Goal: Task Accomplishment & Management: Complete application form

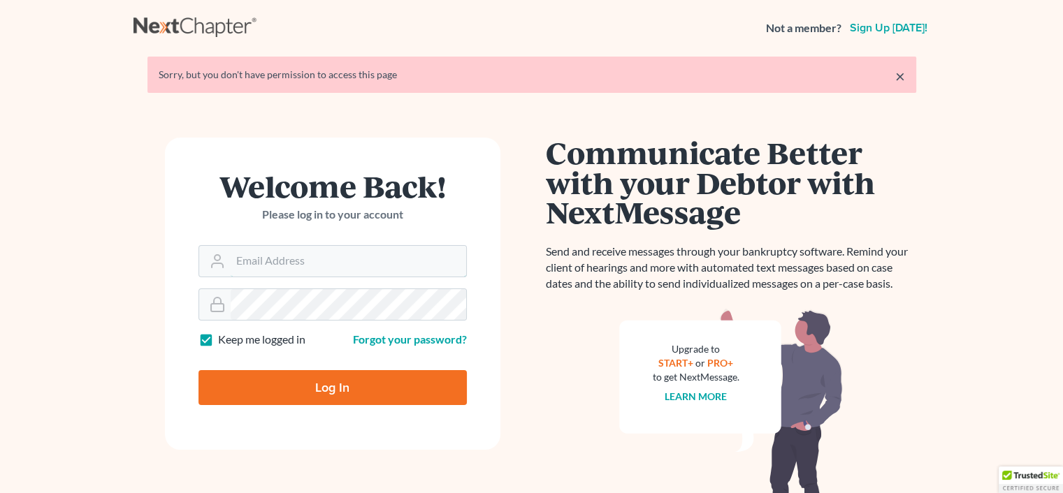
type input "[EMAIL_ADDRESS][DOMAIN_NAME]"
click at [335, 382] on input "Log In" at bounding box center [332, 387] width 268 height 35
type input "Thinking..."
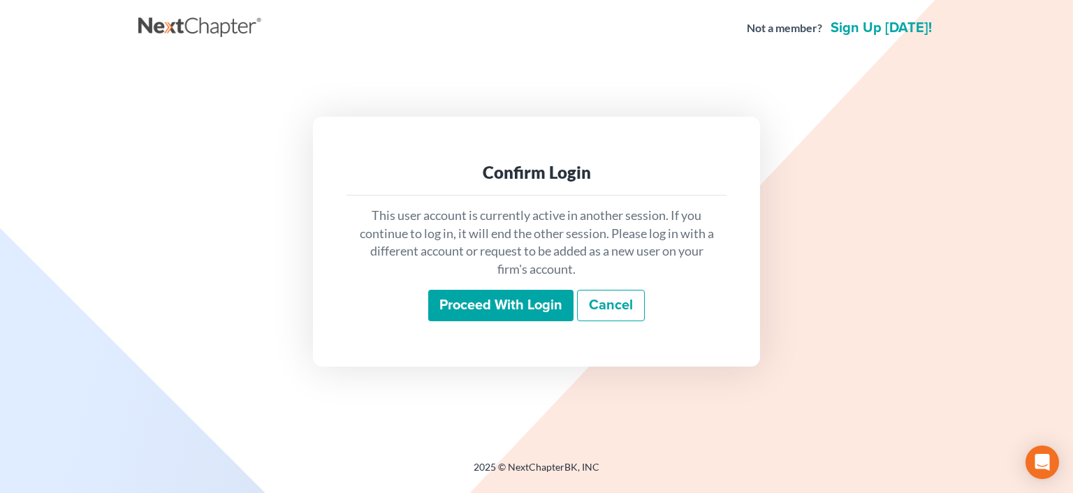
click at [500, 306] on input "Proceed with login" at bounding box center [500, 306] width 145 height 32
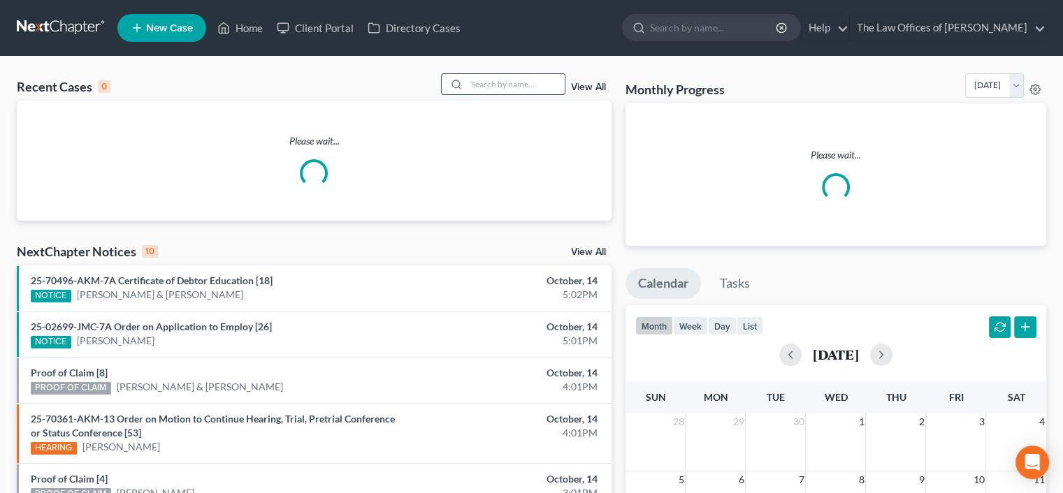
click at [494, 85] on input "search" at bounding box center [516, 84] width 98 height 20
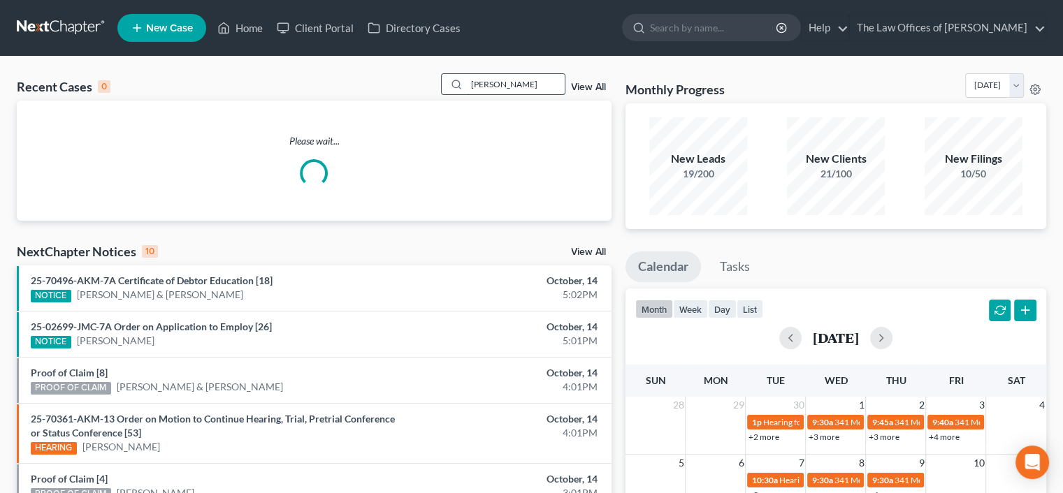
type input "kramer"
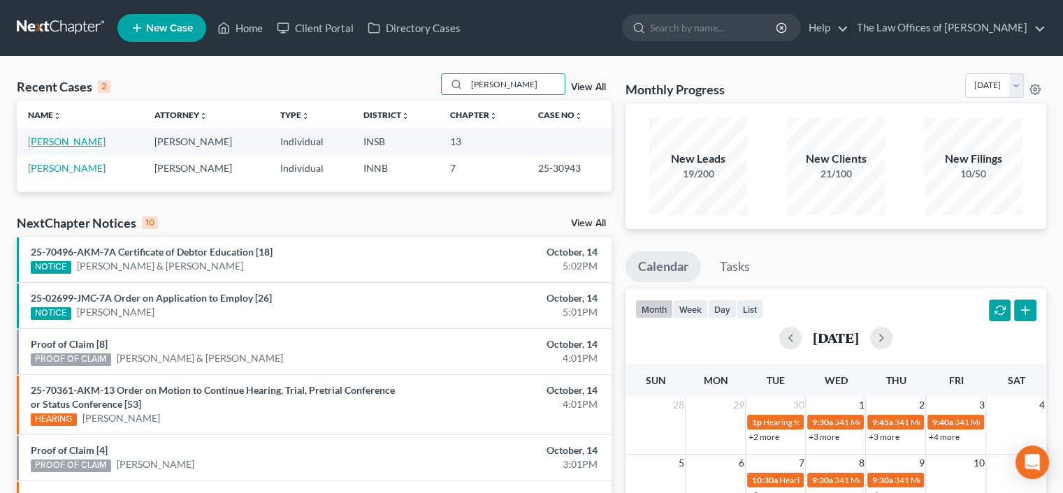
click at [61, 143] on link "Kramer, Melanie" at bounding box center [67, 142] width 78 height 12
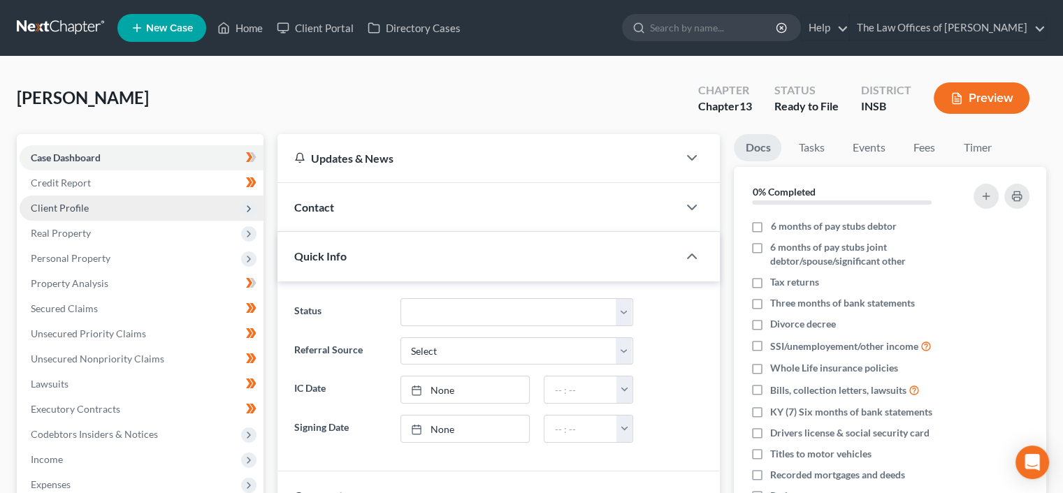
click at [95, 206] on span "Client Profile" at bounding box center [142, 208] width 244 height 25
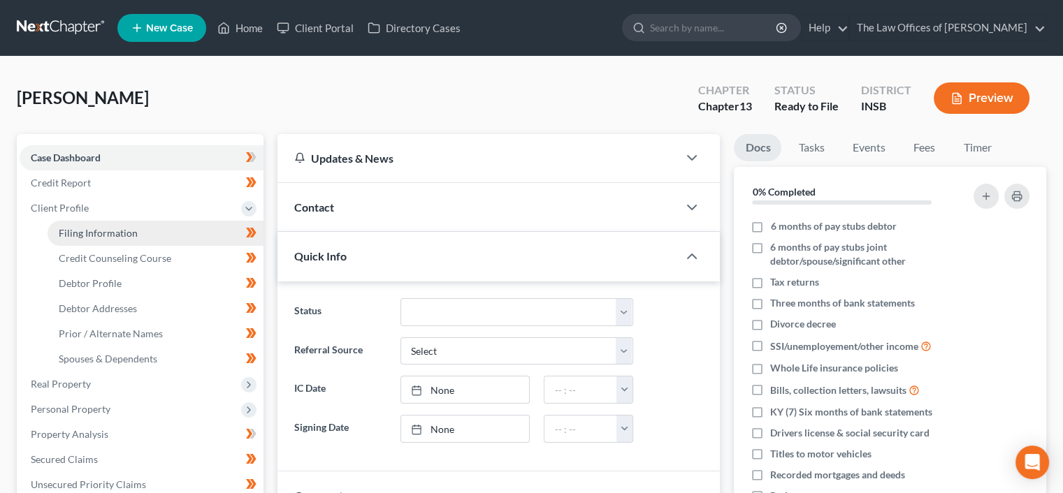
click at [107, 228] on span "Filing Information" at bounding box center [98, 233] width 79 height 12
select select "1"
select select "0"
select select "3"
select select "15"
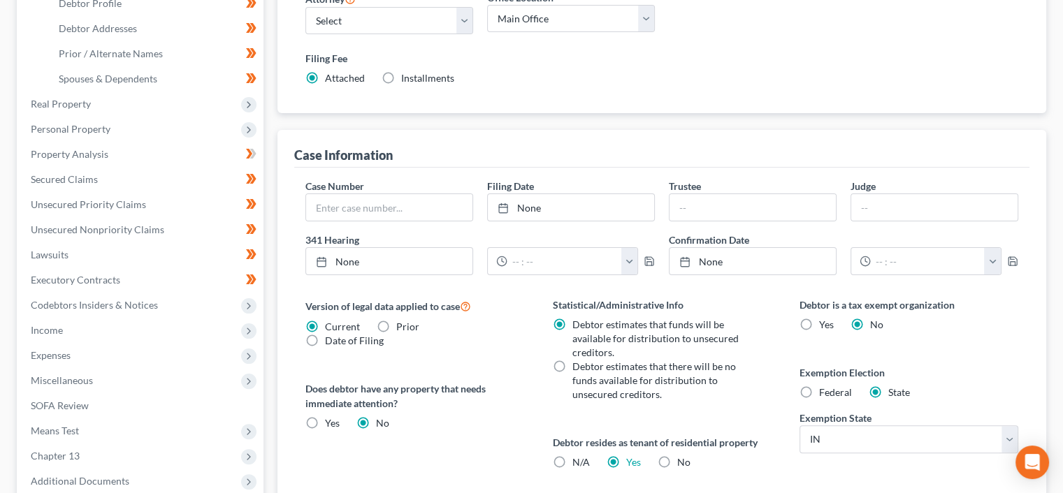
scroll to position [467, 0]
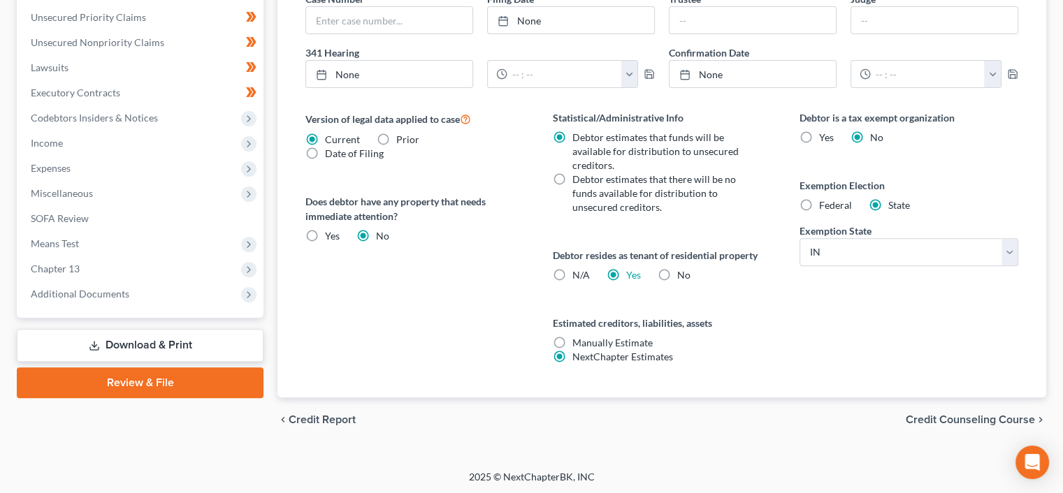
click at [965, 416] on span "Credit Counseling Course" at bounding box center [969, 419] width 129 height 11
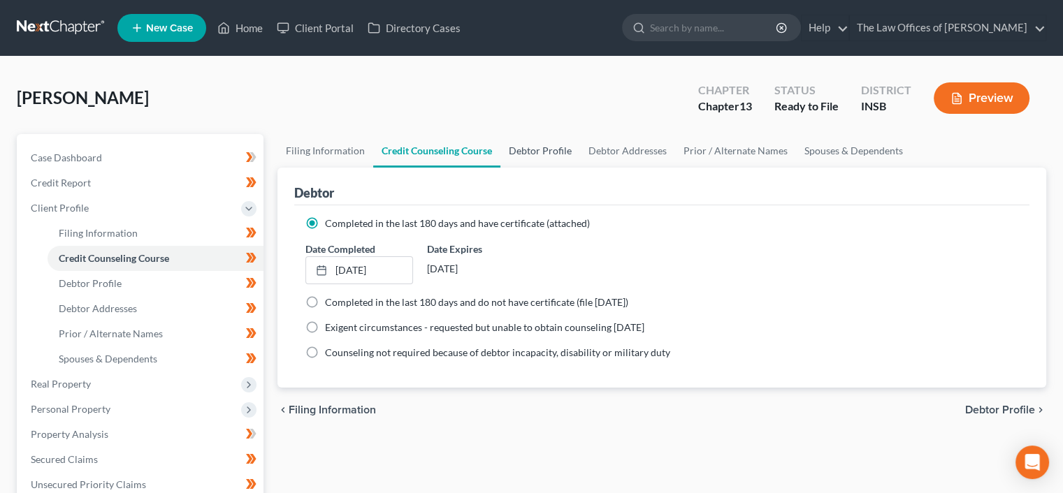
click at [538, 147] on link "Debtor Profile" at bounding box center [540, 151] width 80 height 34
select select "2"
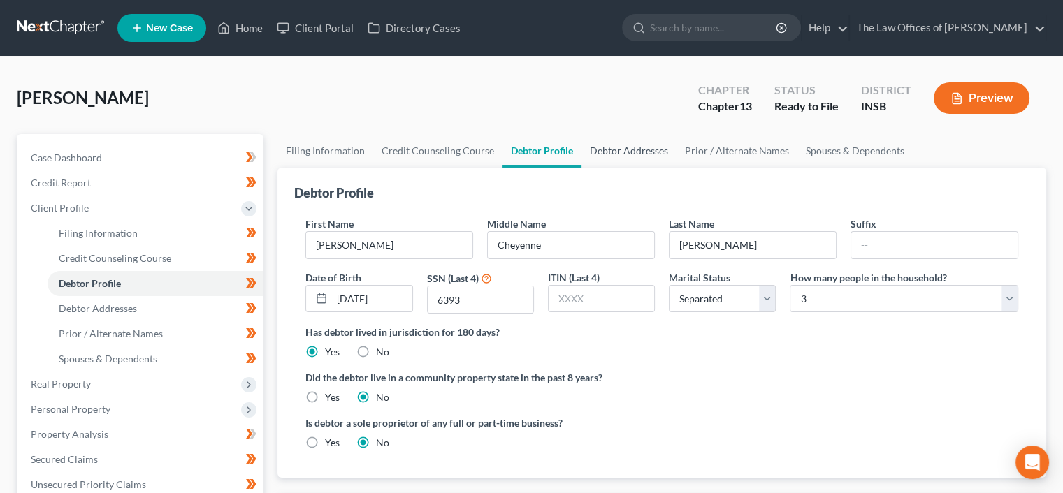
click at [615, 151] on link "Debtor Addresses" at bounding box center [628, 151] width 95 height 34
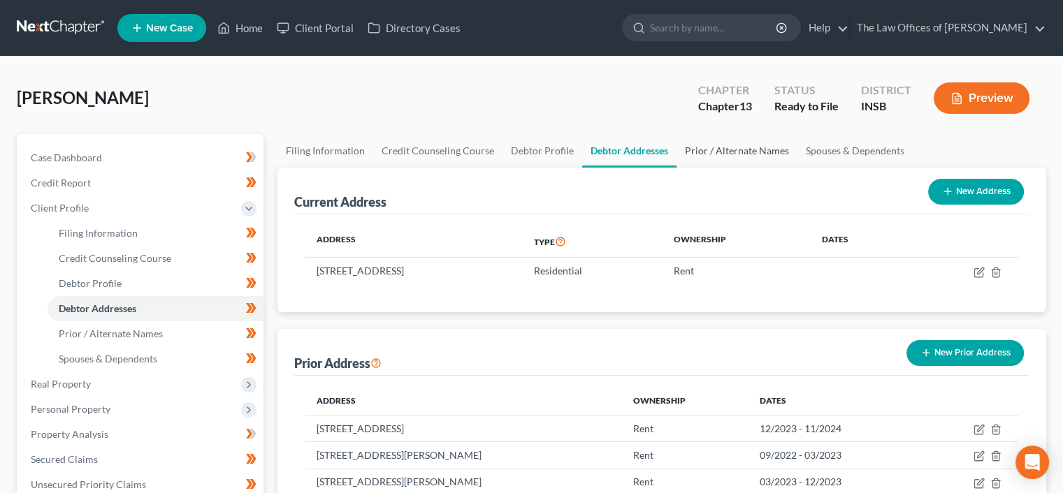
click at [715, 147] on link "Prior / Alternate Names" at bounding box center [736, 151] width 121 height 34
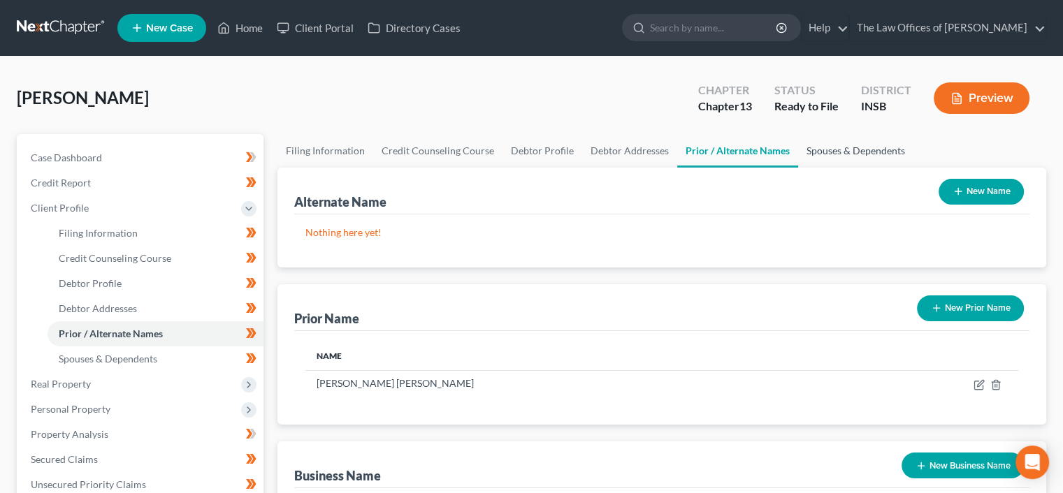
click at [827, 155] on link "Spouses & Dependents" at bounding box center [855, 151] width 115 height 34
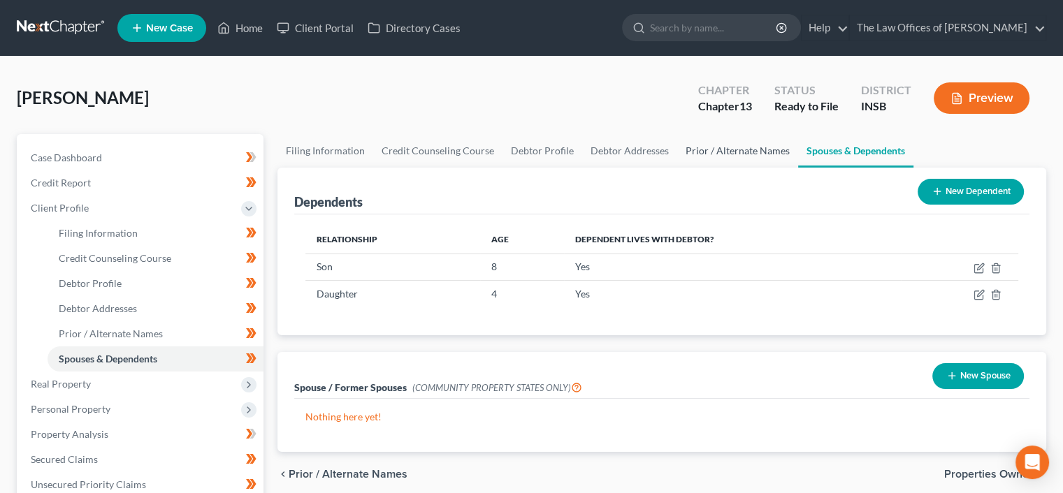
click at [737, 162] on link "Prior / Alternate Names" at bounding box center [737, 151] width 121 height 34
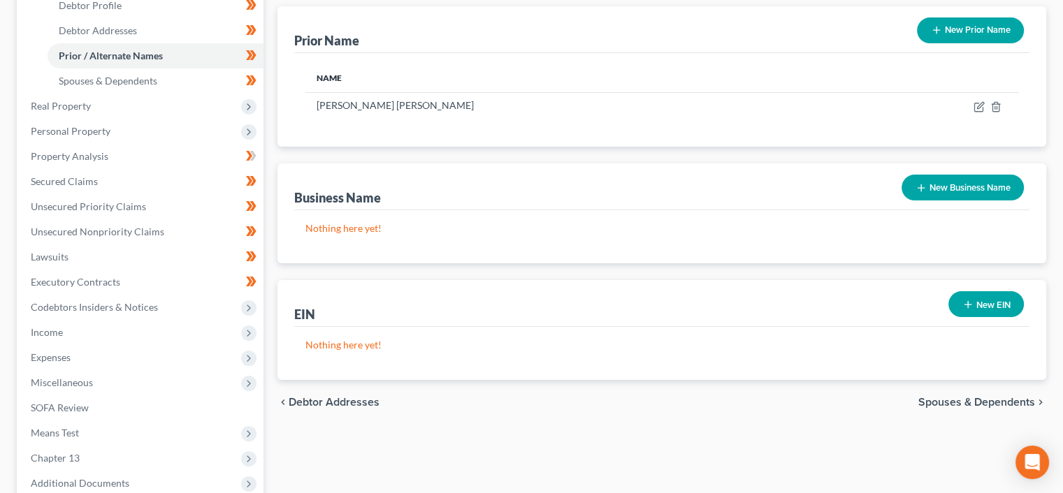
scroll to position [288, 0]
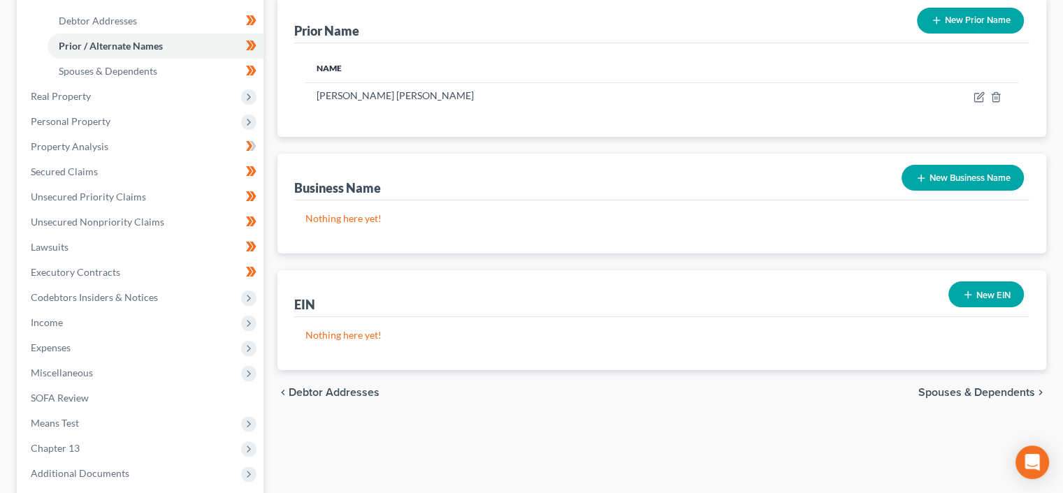
click at [957, 391] on span "Spouses & Dependents" at bounding box center [976, 392] width 117 height 11
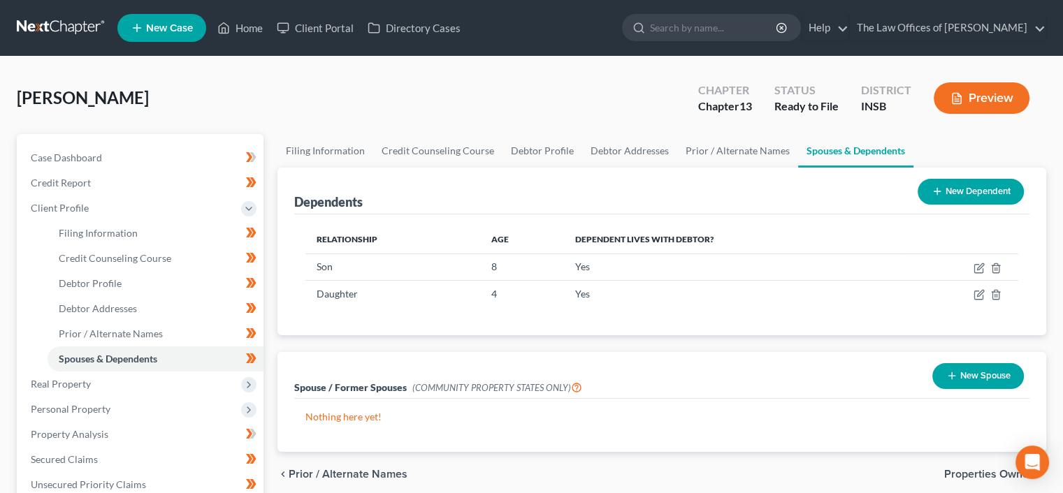
click at [947, 464] on div "chevron_left Prior / Alternate Names Properties Owned chevron_right" at bounding box center [661, 474] width 768 height 45
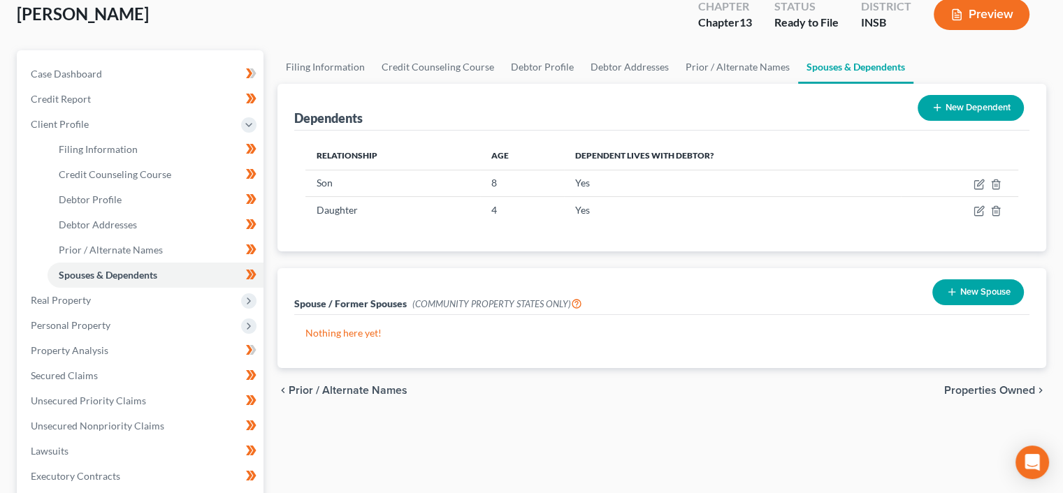
scroll to position [93, 0]
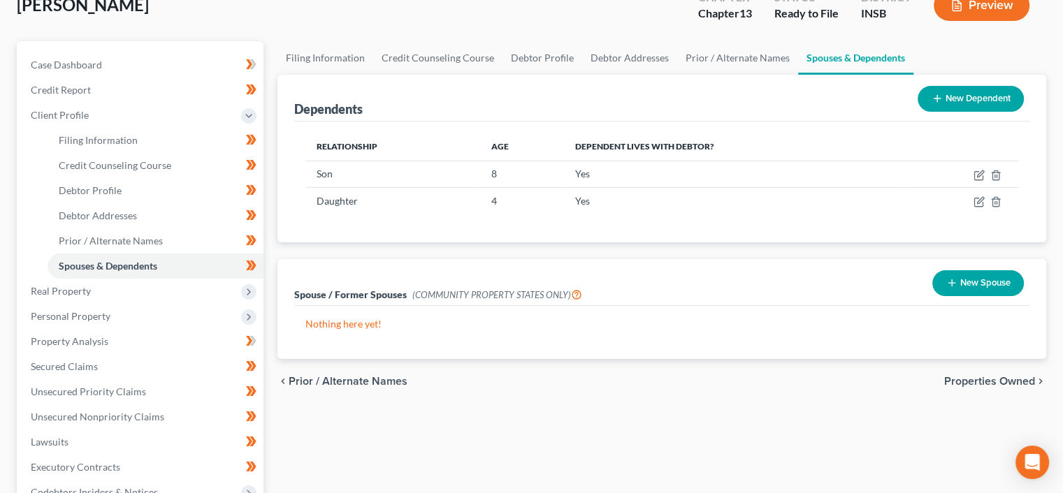
click at [970, 380] on span "Properties Owned" at bounding box center [989, 381] width 91 height 11
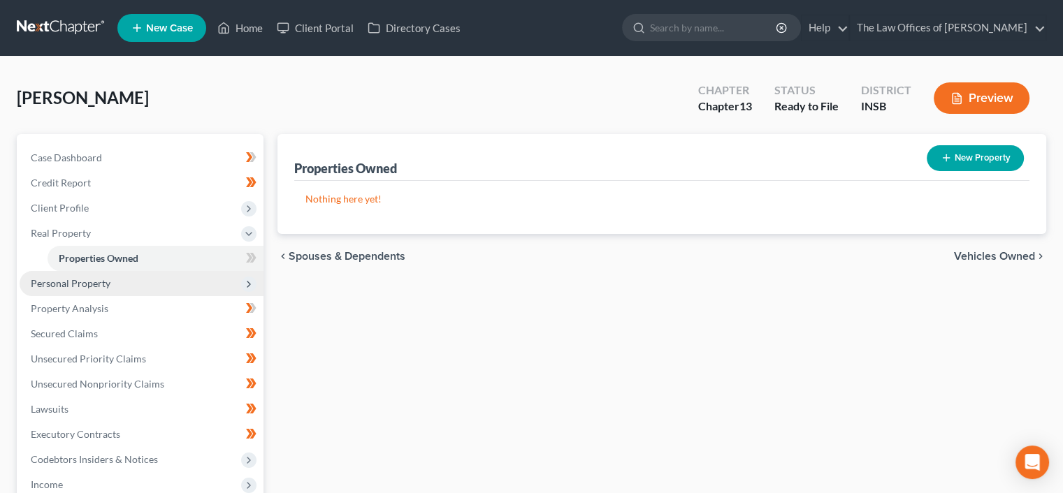
click at [131, 290] on span "Personal Property" at bounding box center [142, 283] width 244 height 25
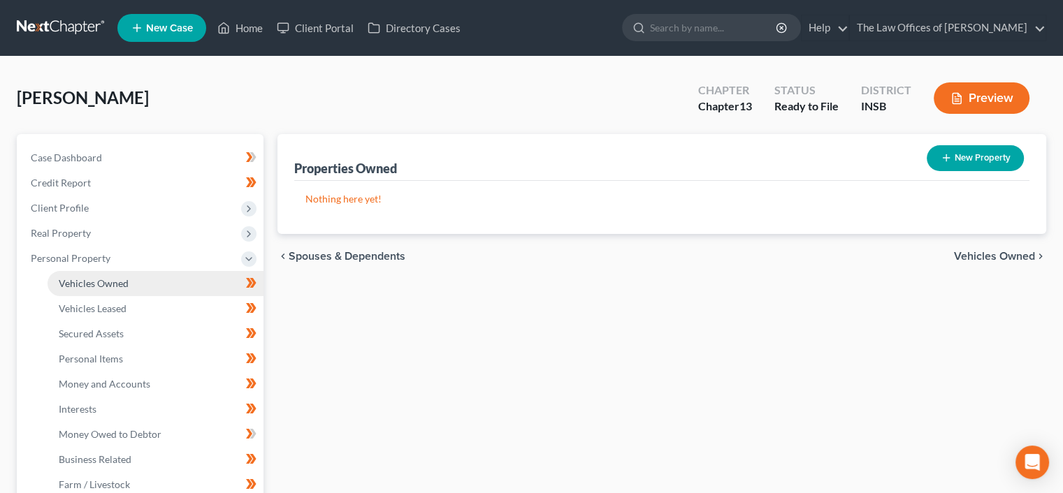
click at [135, 280] on link "Vehicles Owned" at bounding box center [156, 283] width 216 height 25
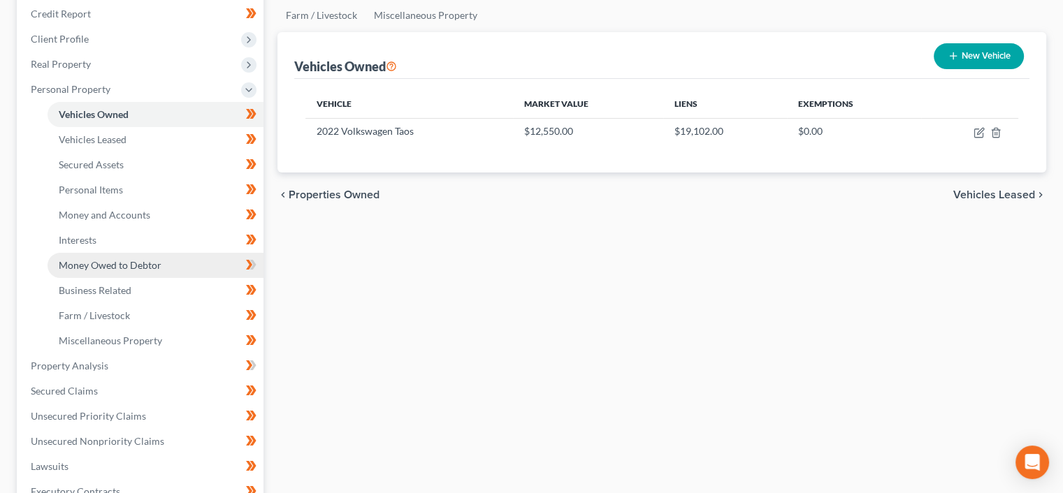
scroll to position [212, 0]
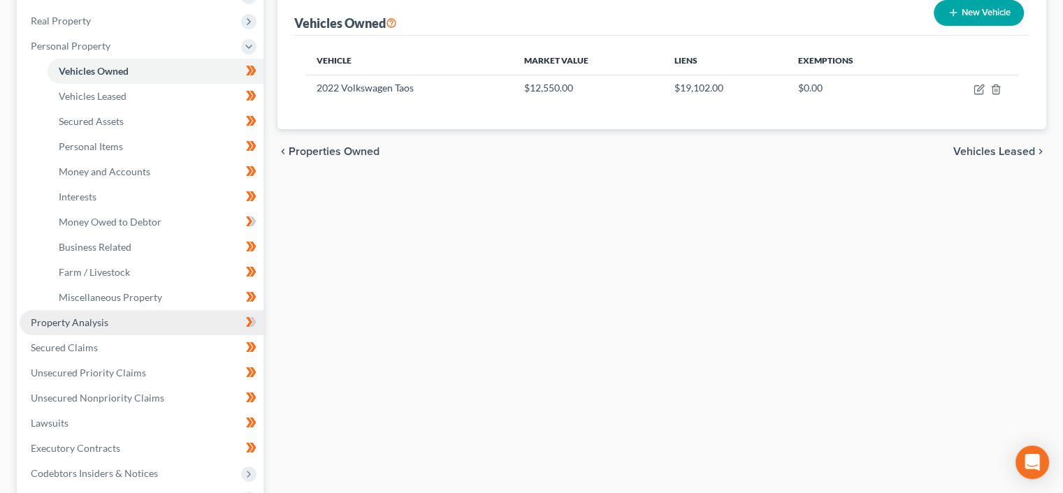
click at [103, 321] on span "Property Analysis" at bounding box center [70, 322] width 78 height 12
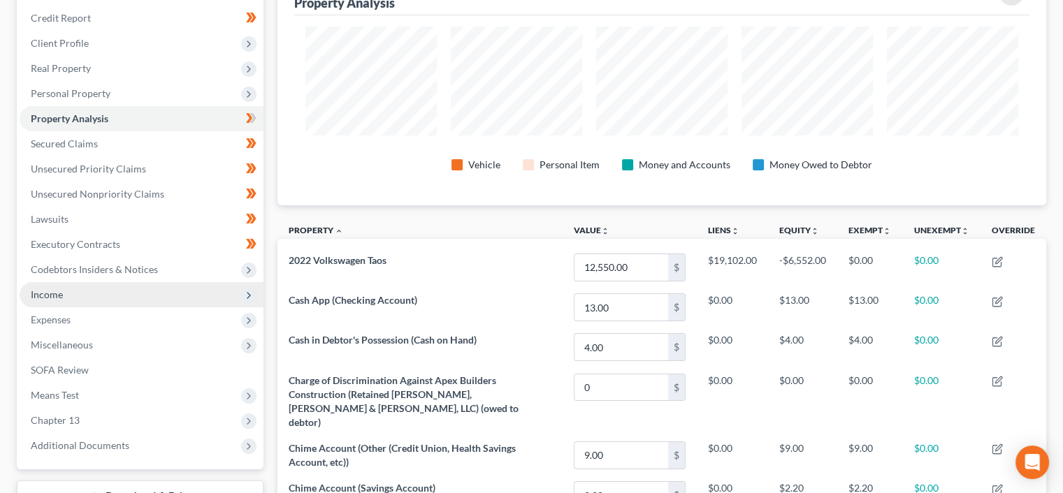
click at [94, 295] on span "Income" at bounding box center [142, 294] width 244 height 25
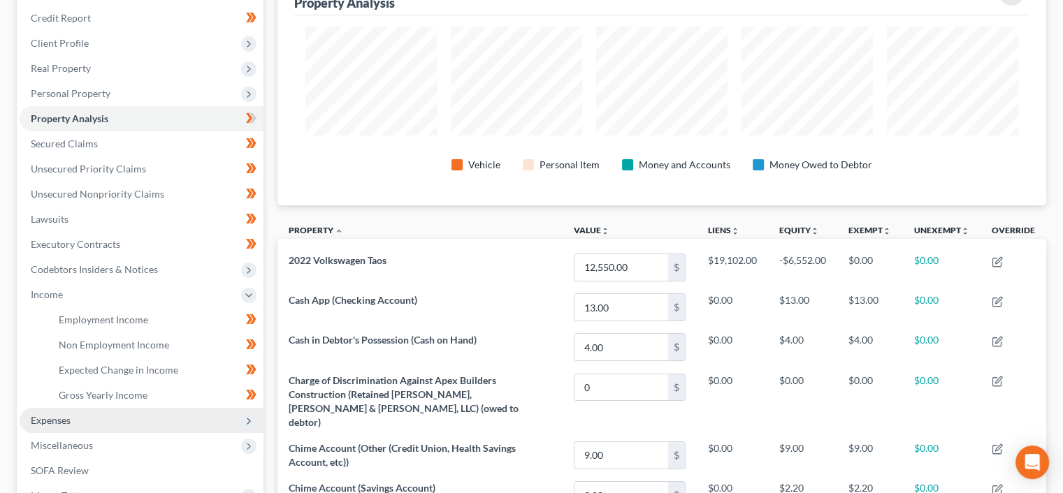
click at [79, 414] on span "Expenses" at bounding box center [142, 420] width 244 height 25
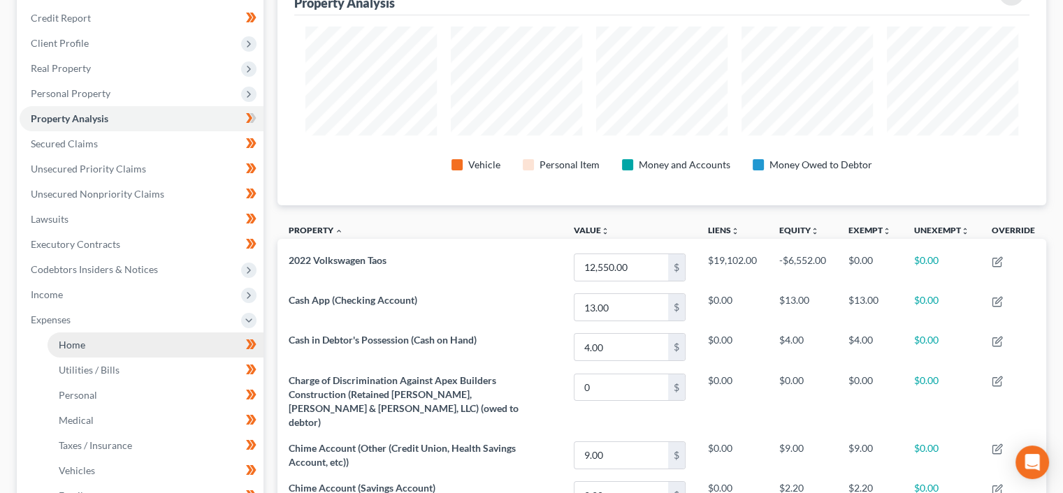
click at [87, 344] on link "Home" at bounding box center [156, 345] width 216 height 25
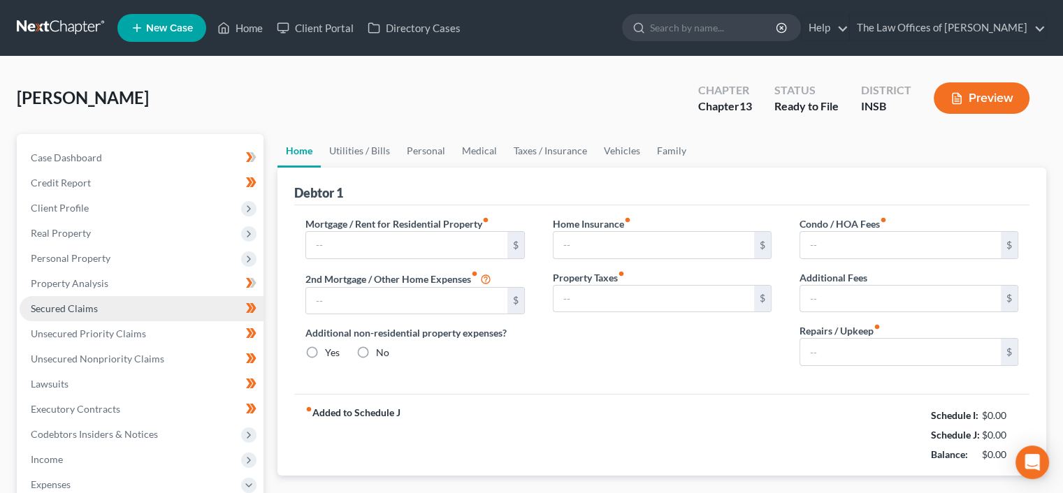
type input "1,600.00"
type input "0.00"
radio input "true"
type input "9.00"
type input "0.00"
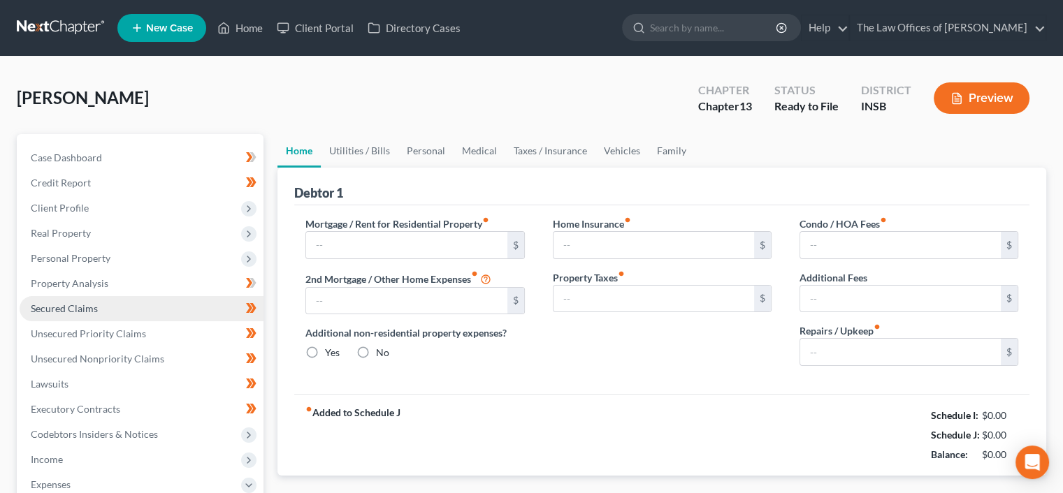
type input "0.00"
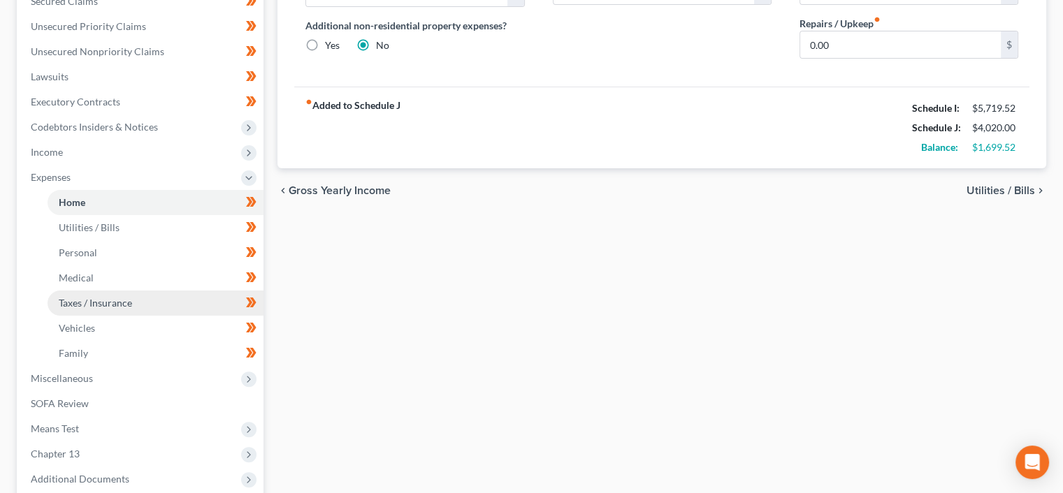
scroll to position [374, 0]
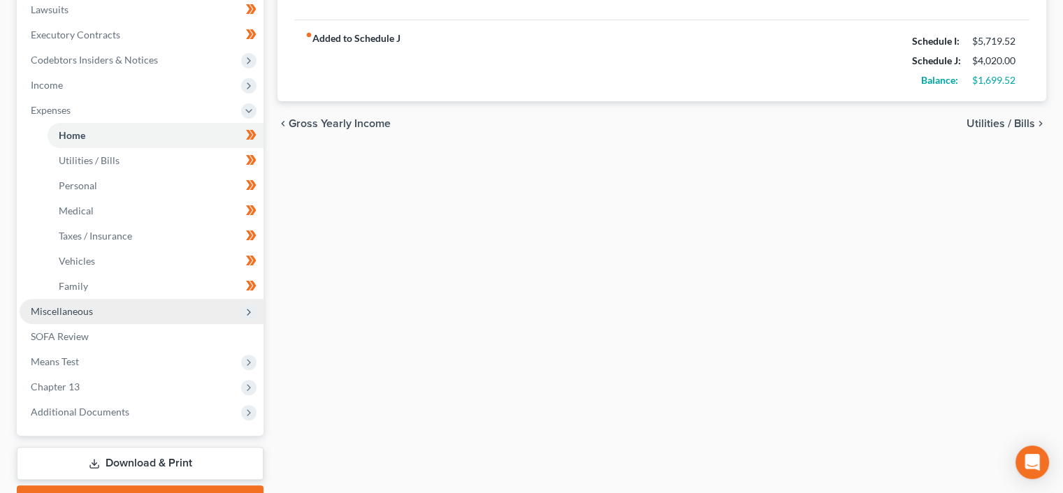
click at [73, 314] on span "Miscellaneous" at bounding box center [62, 311] width 62 height 12
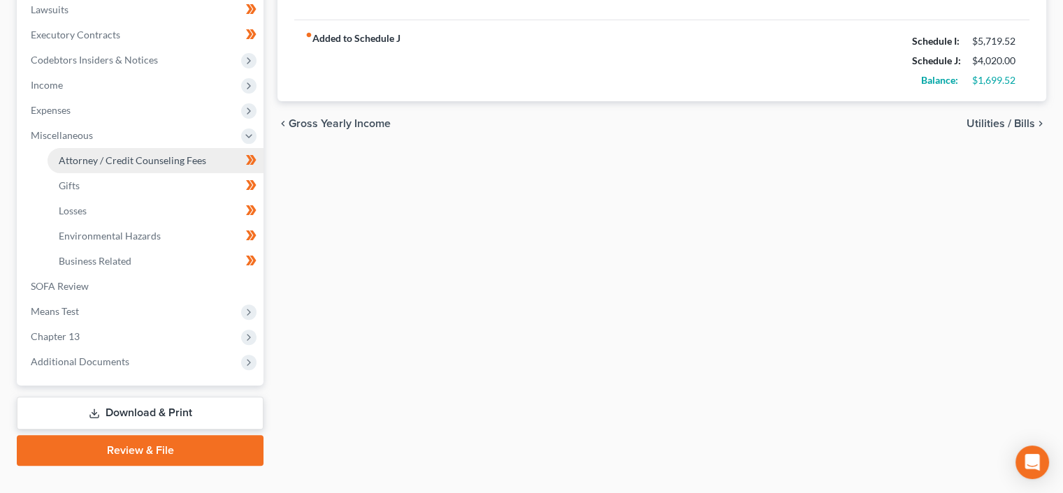
click at [108, 150] on link "Attorney / Credit Counseling Fees" at bounding box center [156, 160] width 216 height 25
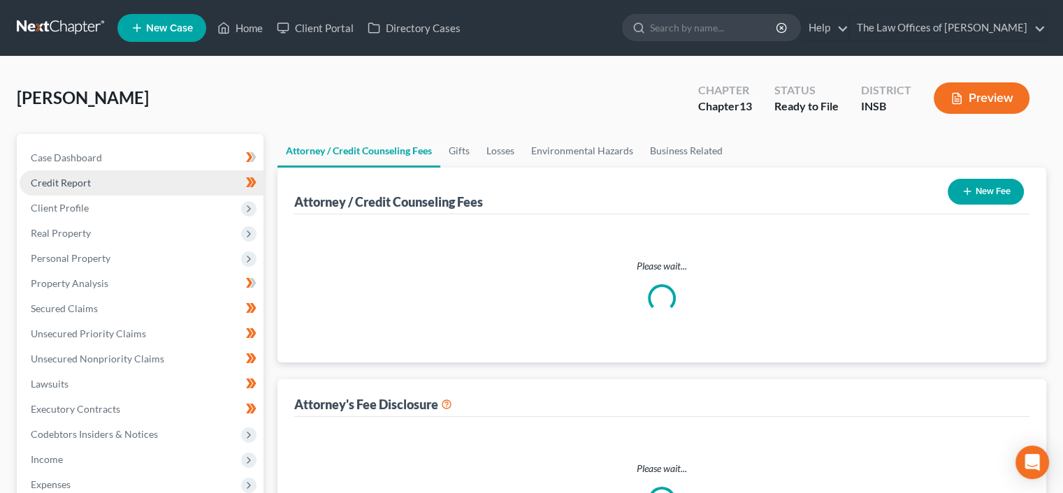
select select "10"
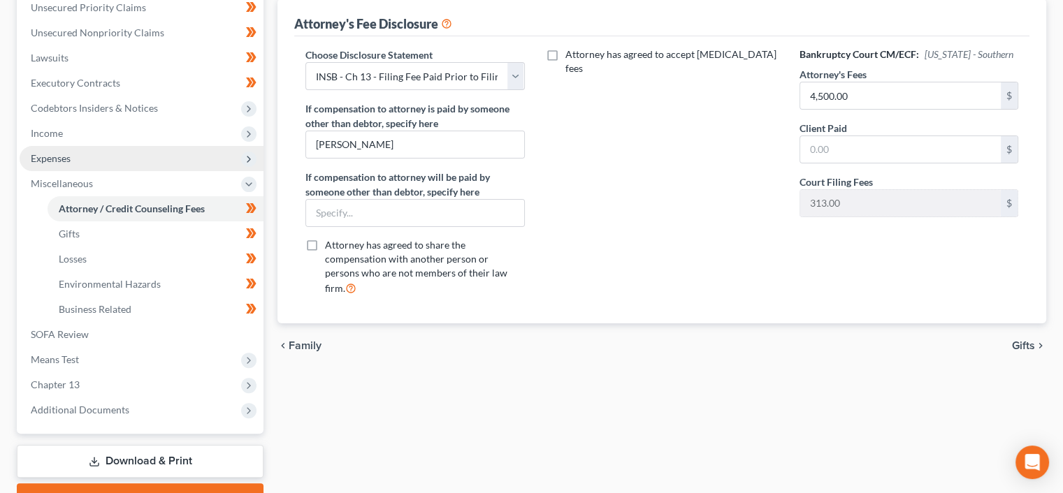
scroll to position [400, 0]
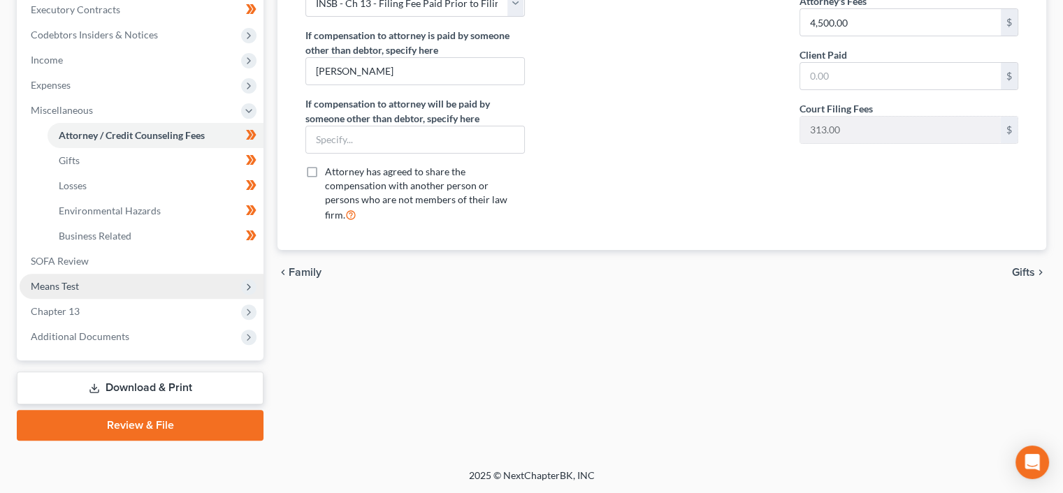
click at [89, 278] on span "Means Test" at bounding box center [142, 286] width 244 height 25
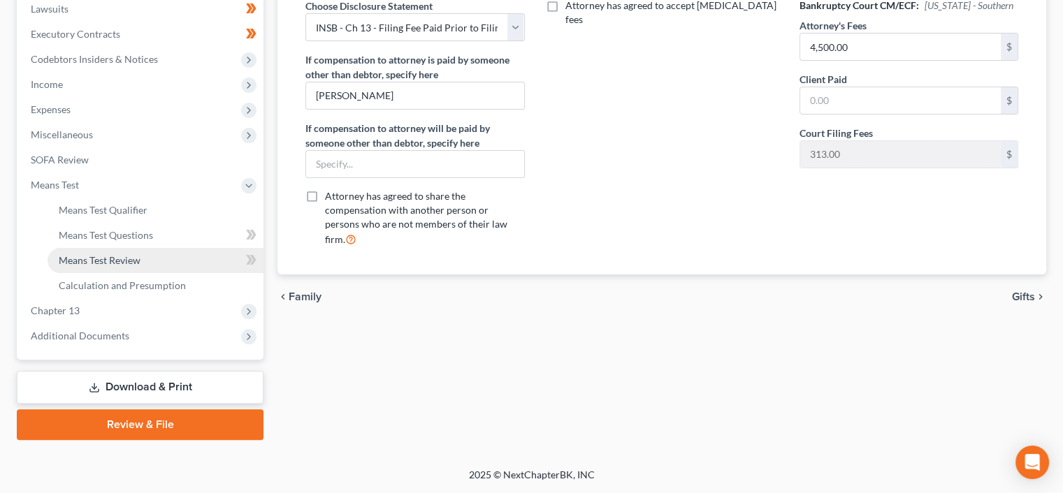
scroll to position [374, 0]
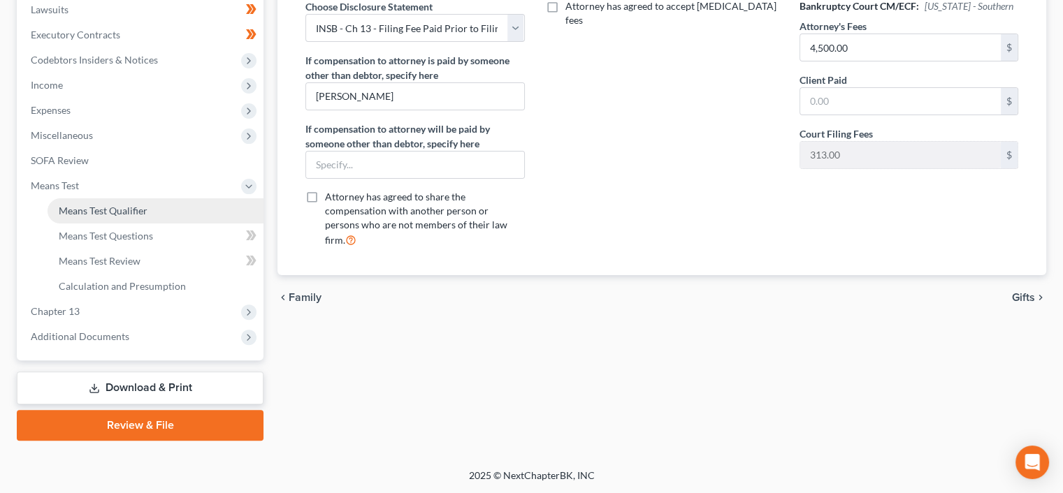
click at [112, 201] on link "Means Test Qualifier" at bounding box center [156, 210] width 216 height 25
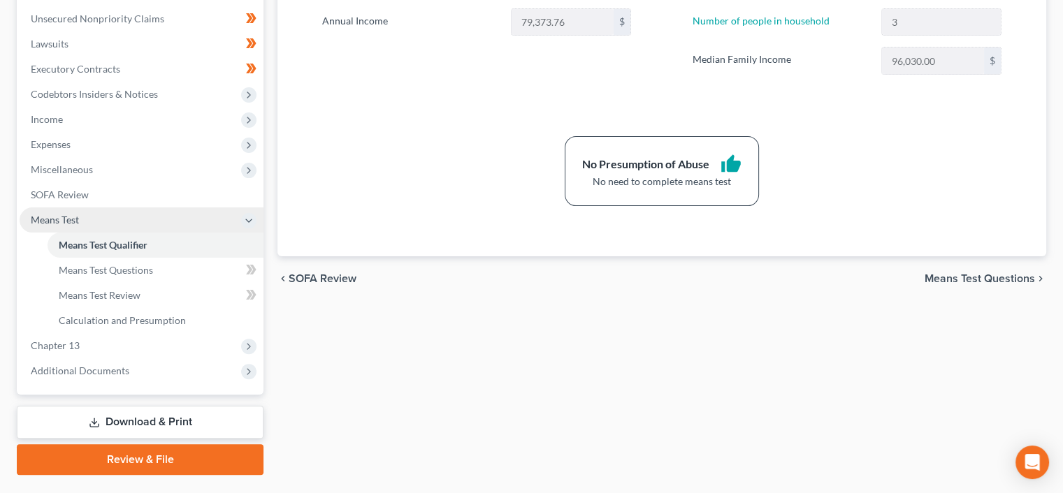
scroll to position [374, 0]
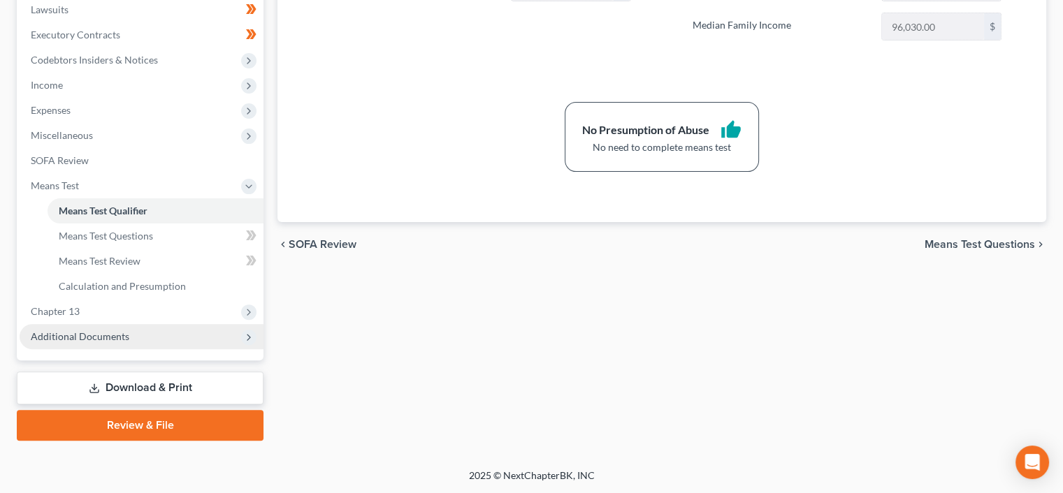
click at [126, 343] on span "Additional Documents" at bounding box center [142, 336] width 244 height 25
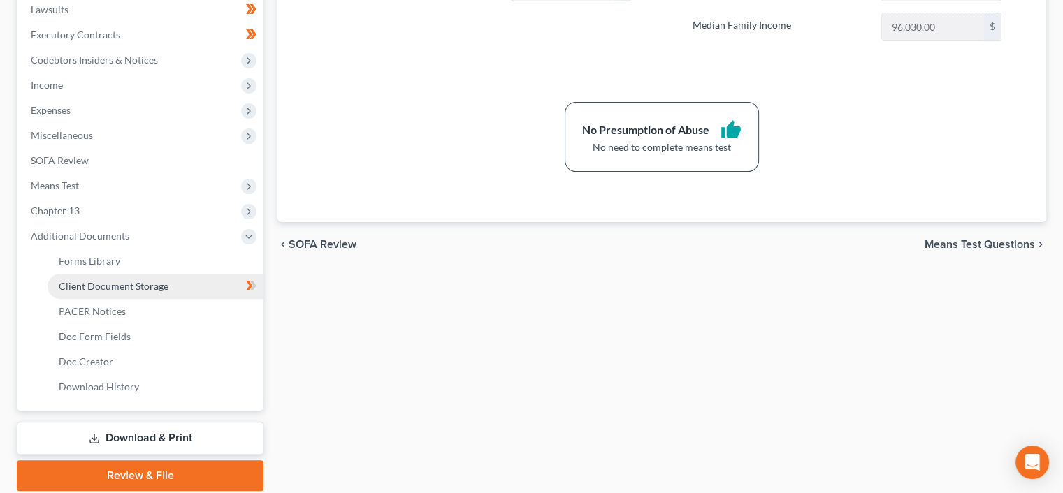
click at [154, 283] on span "Client Document Storage" at bounding box center [114, 286] width 110 height 12
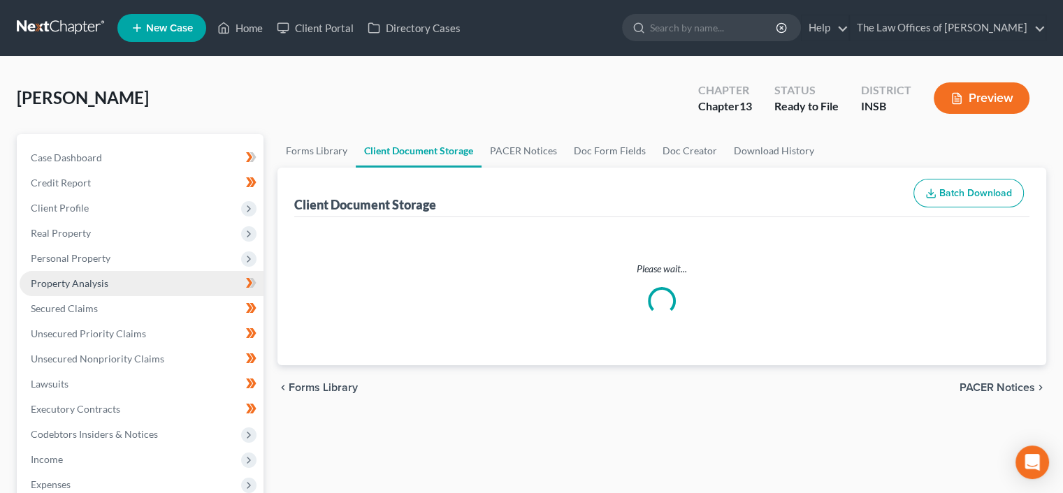
select select "9"
select select "18"
select select "15"
select select "6"
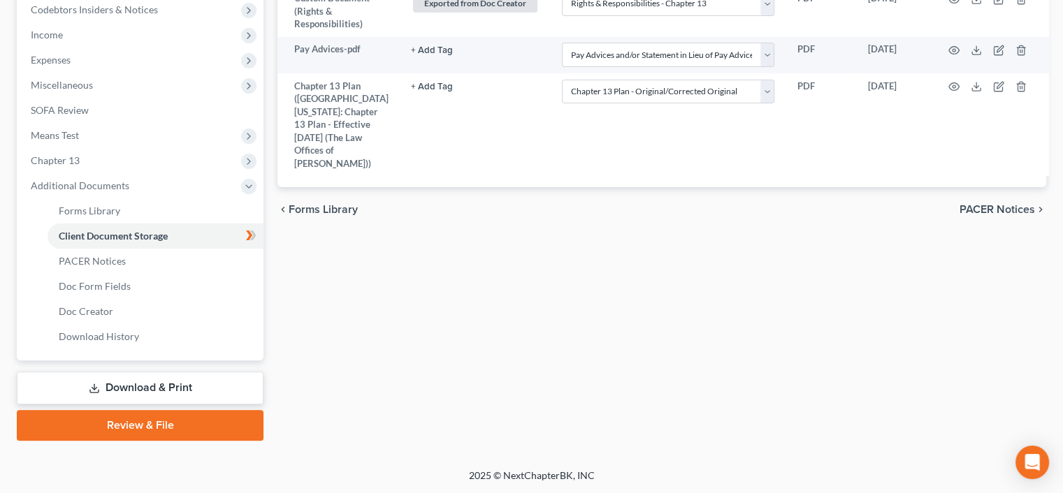
click at [165, 424] on link "Review & File" at bounding box center [140, 425] width 247 height 31
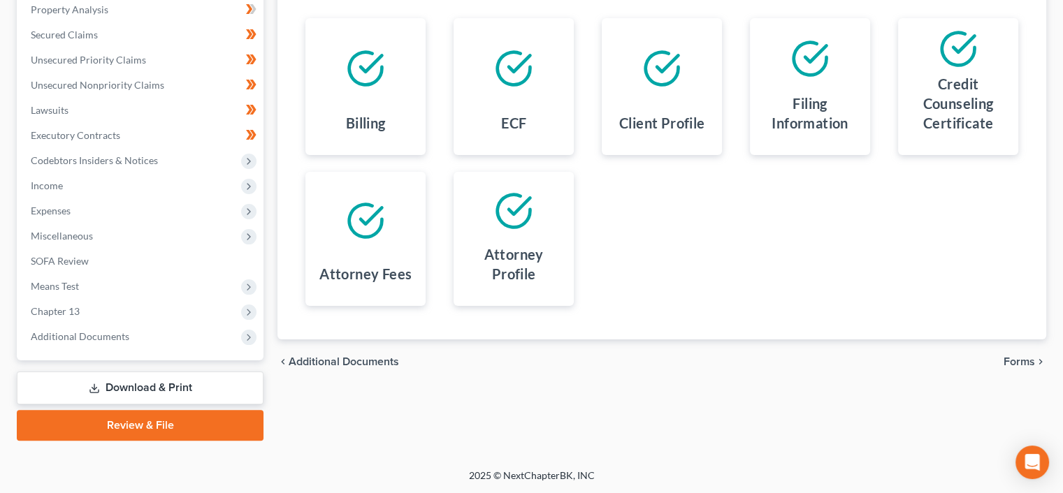
click at [1033, 361] on span "Forms" at bounding box center [1018, 361] width 31 height 11
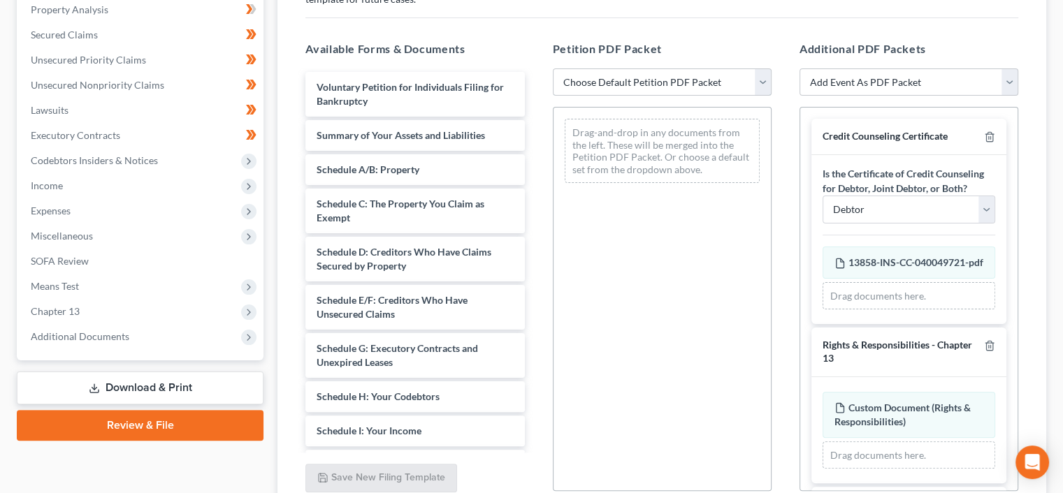
click at [578, 83] on select "Choose Default Petition PDF Packet Emergency Filing (Voluntary Petition and Cre…" at bounding box center [662, 82] width 219 height 28
select select "1"
click at [553, 68] on select "Choose Default Petition PDF Packet Emergency Filing (Voluntary Petition and Cre…" at bounding box center [662, 82] width 219 height 28
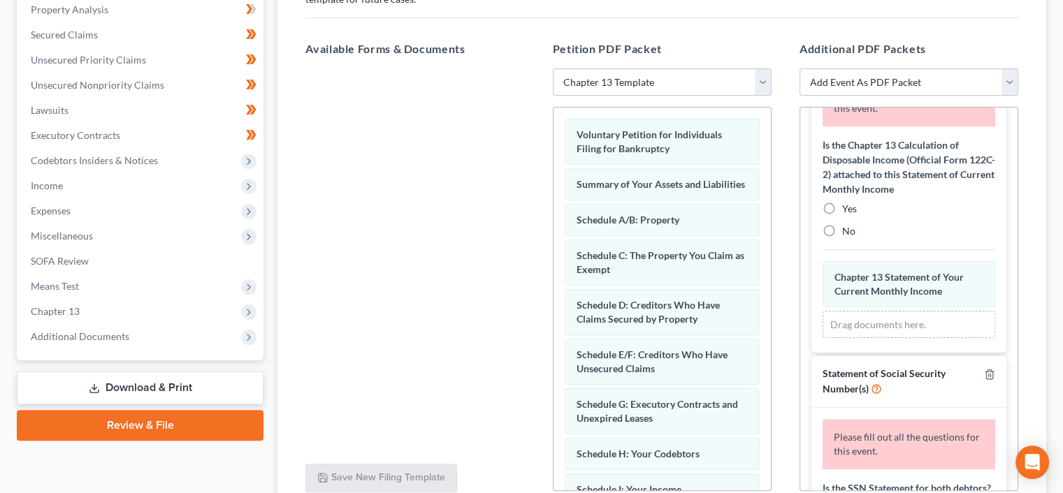
click at [842, 238] on label "No" at bounding box center [848, 231] width 13 height 14
click at [847, 233] on input "No" at bounding box center [851, 228] width 9 height 9
radio input "true"
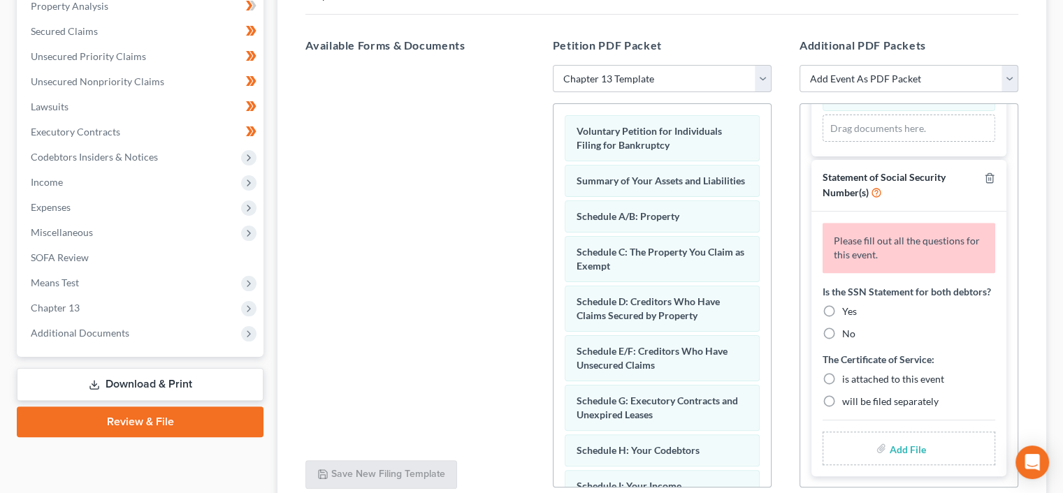
click at [842, 305] on label "Yes" at bounding box center [849, 312] width 15 height 14
click at [847, 305] on input "Yes" at bounding box center [851, 309] width 9 height 9
radio input "true"
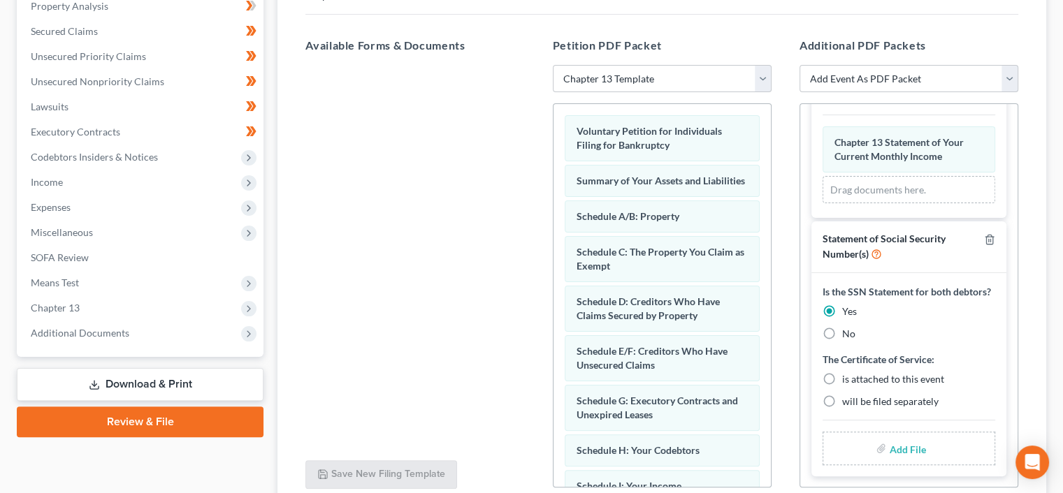
click at [842, 375] on label "is attached to this event" at bounding box center [893, 379] width 102 height 14
click at [847, 375] on input "is attached to this event" at bounding box center [851, 376] width 9 height 9
radio input "true"
click at [896, 444] on input "file" at bounding box center [906, 448] width 34 height 25
type input "C:\fakepath\SSN.pdf"
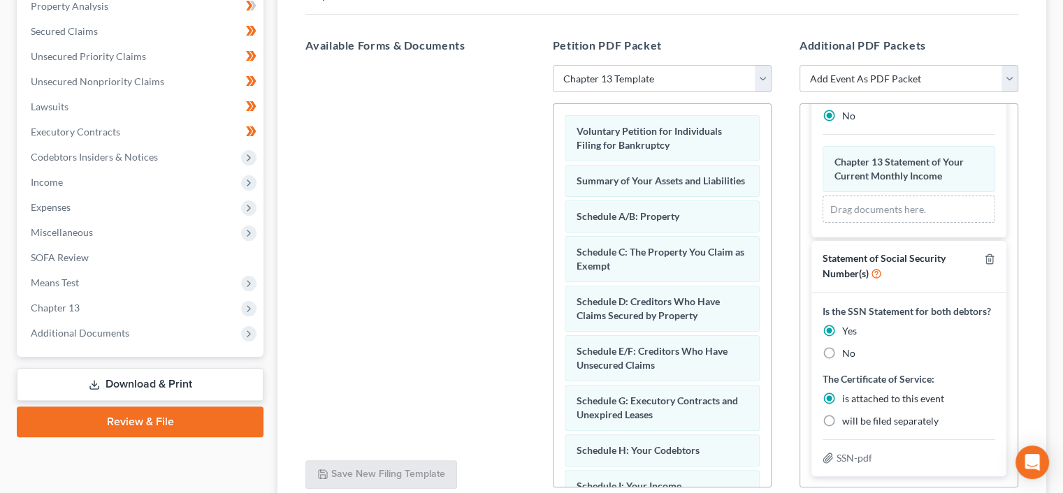
scroll to position [397, 0]
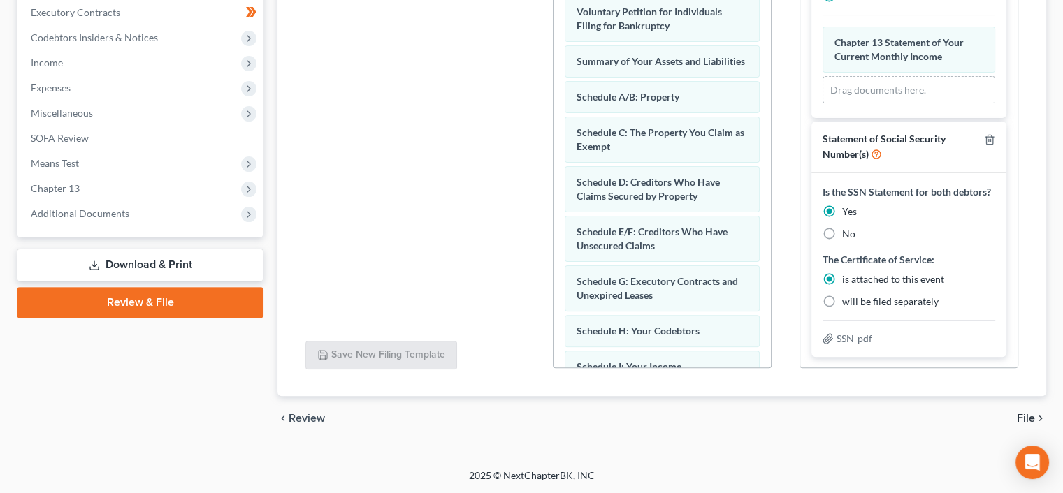
click at [1028, 420] on span "File" at bounding box center [1026, 418] width 18 height 11
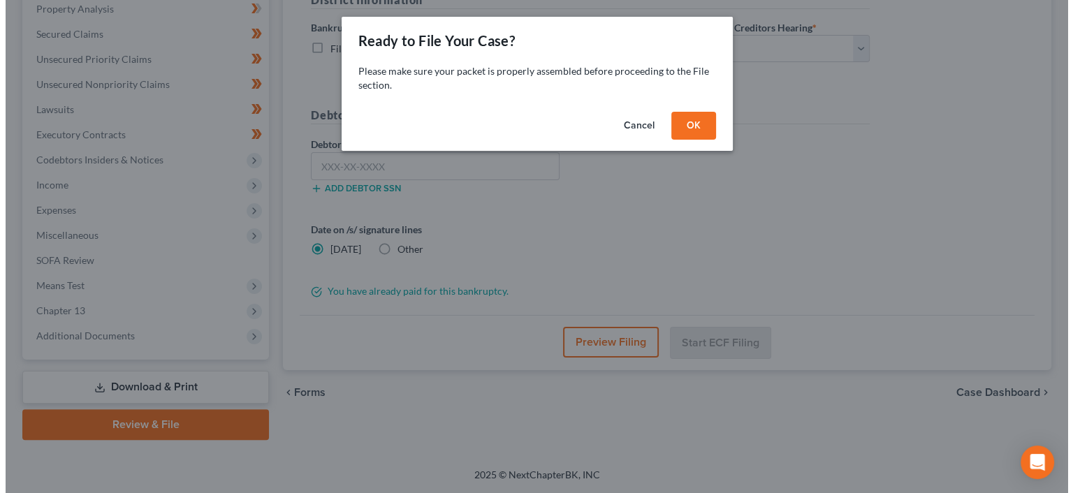
scroll to position [274, 0]
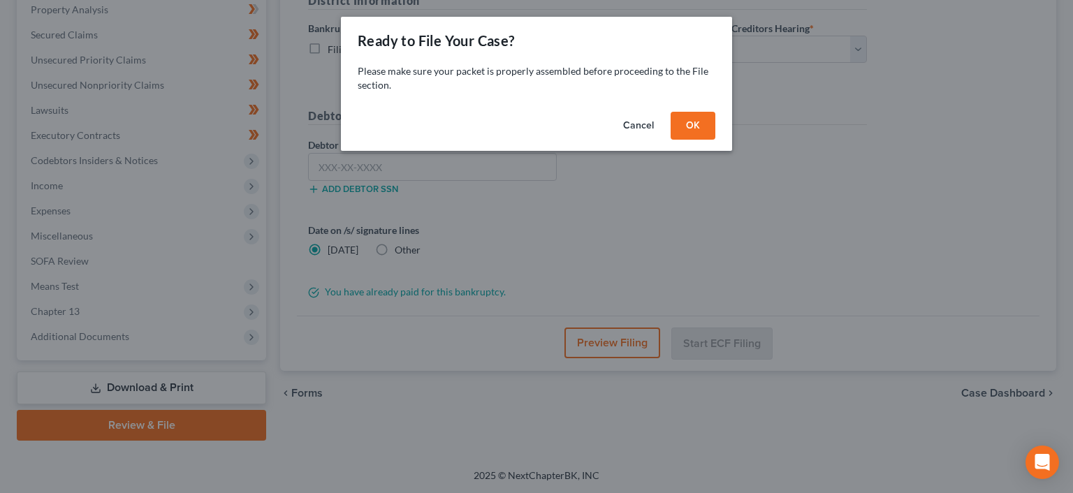
click at [690, 120] on button "OK" at bounding box center [693, 126] width 45 height 28
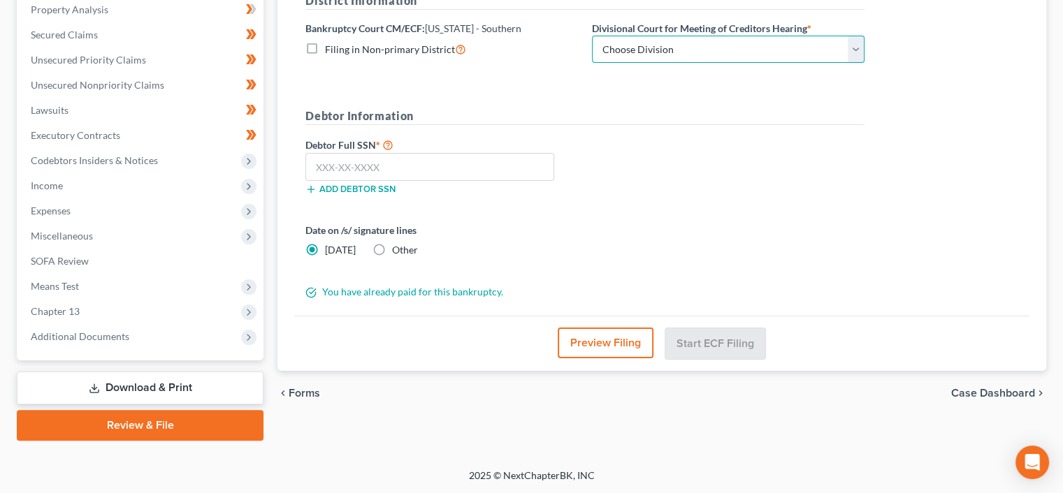
drag, startPoint x: 690, startPoint y: 51, endPoint x: 692, endPoint y: 59, distance: 8.0
click at [690, 52] on select "Choose Division Evansville Indianapolis New Albany Terre Haute" at bounding box center [728, 50] width 272 height 28
select select "0"
click at [592, 36] on select "Choose Division Evansville Indianapolis New Albany Terre Haute" at bounding box center [728, 50] width 272 height 28
click at [458, 97] on form "District Information Bankruptcy Court CM/ECF: Indiana - Southern Filing in Non-…" at bounding box center [584, 145] width 559 height 307
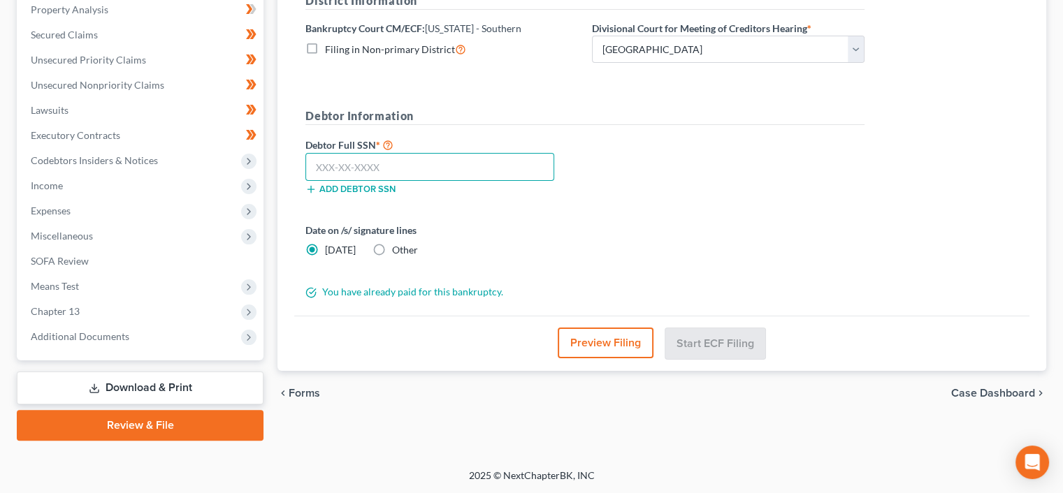
click at [386, 167] on input "text" at bounding box center [429, 167] width 249 height 28
paste input "304-21-6393"
type input "304-21-6393"
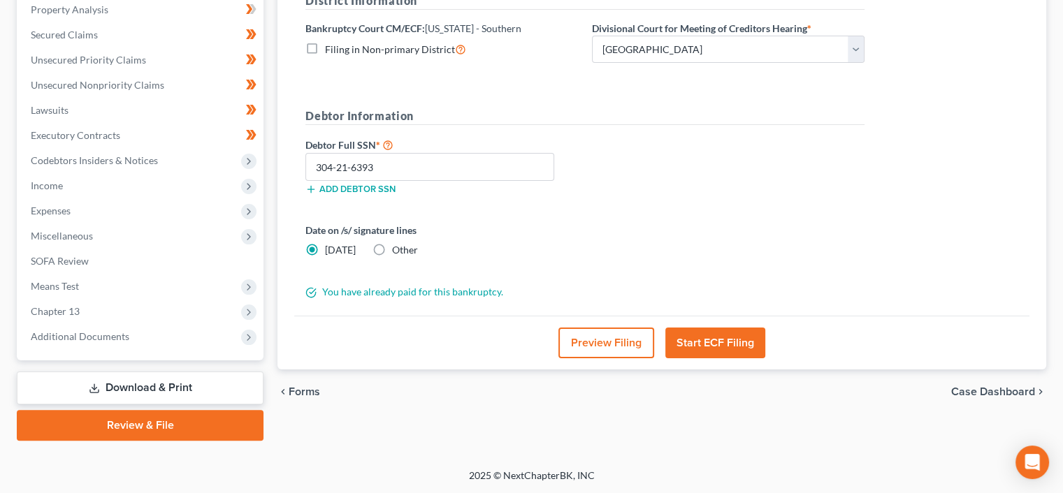
click at [384, 336] on div "Preview Filing Start ECF Filing" at bounding box center [661, 343] width 735 height 54
click at [598, 341] on button "Preview Filing" at bounding box center [606, 343] width 96 height 31
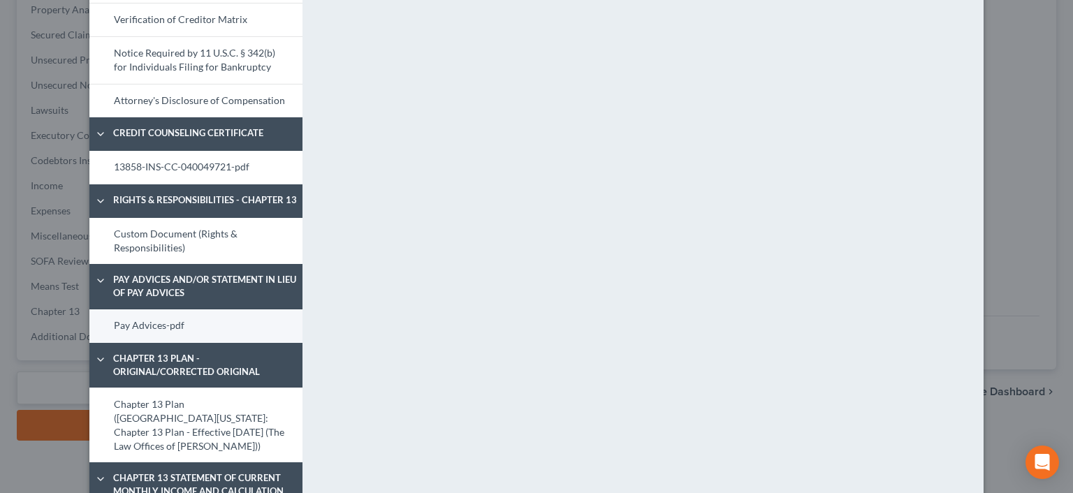
scroll to position [616, 0]
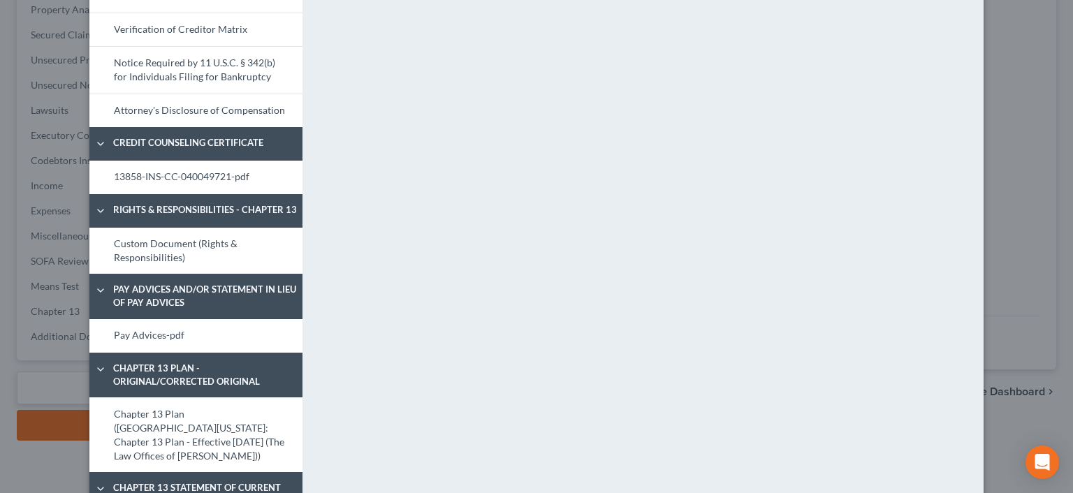
drag, startPoint x: 244, startPoint y: 105, endPoint x: 321, endPoint y: 109, distance: 77.7
click at [244, 105] on link "Attorney's Disclosure of Compensation" at bounding box center [195, 111] width 213 height 34
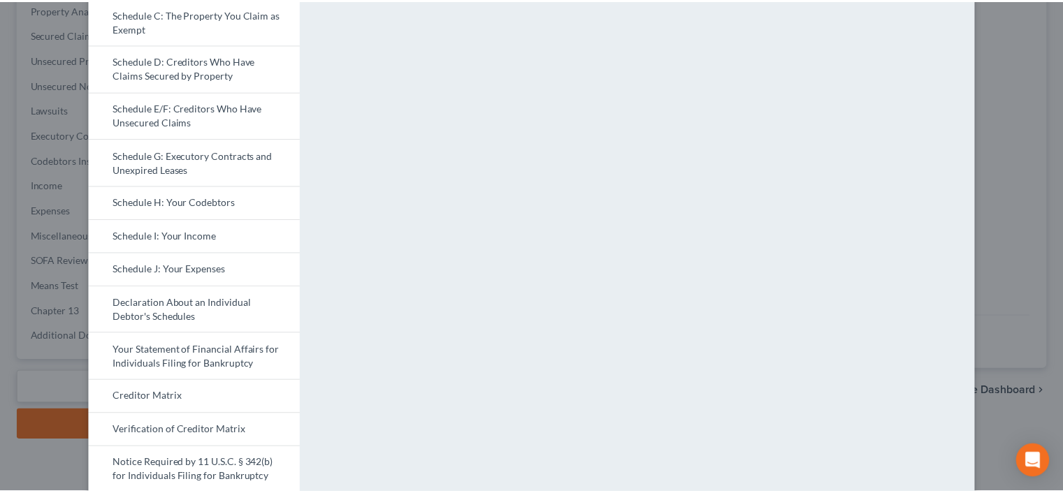
scroll to position [0, 0]
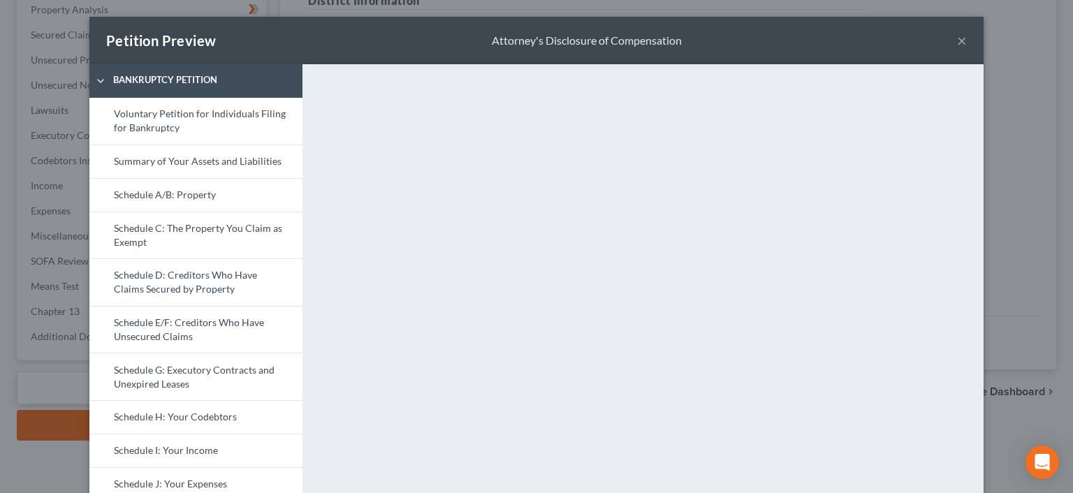
click at [958, 41] on button "×" at bounding box center [962, 40] width 10 height 17
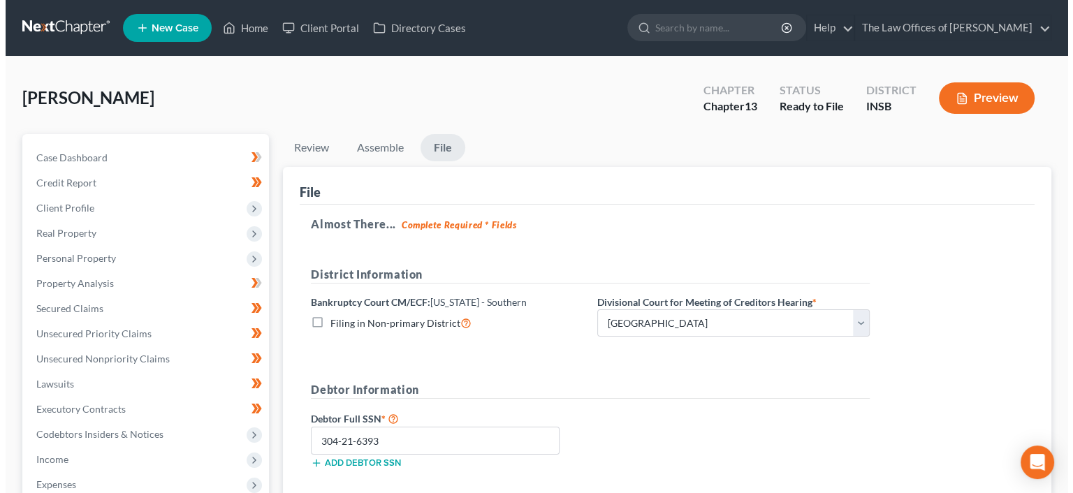
scroll to position [274, 0]
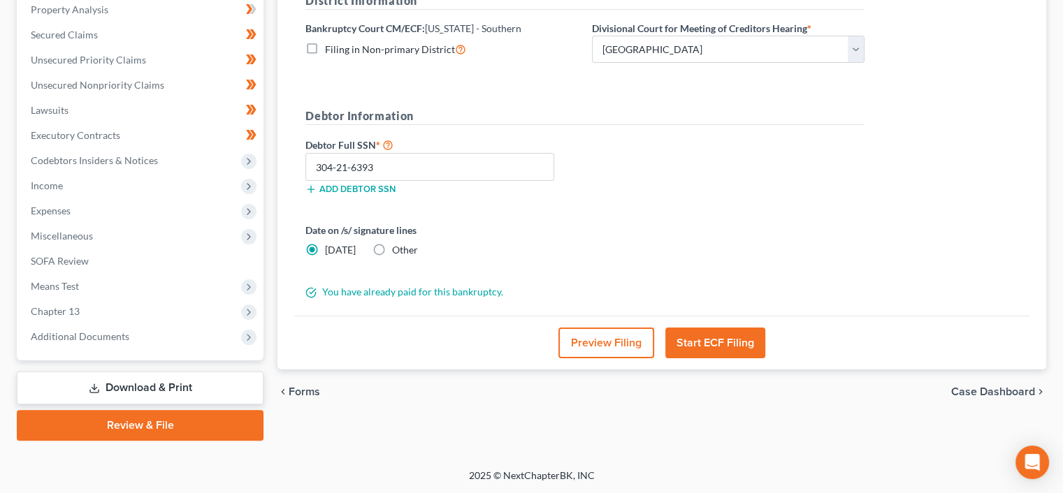
click at [725, 337] on button "Start ECF Filing" at bounding box center [715, 343] width 100 height 31
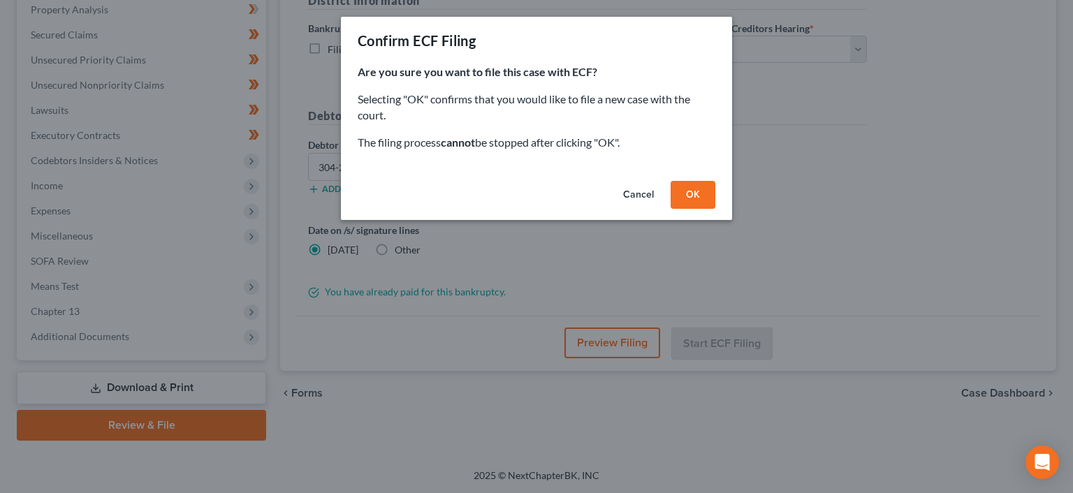
click at [694, 189] on button "OK" at bounding box center [693, 195] width 45 height 28
